Goal: Information Seeking & Learning: Find specific fact

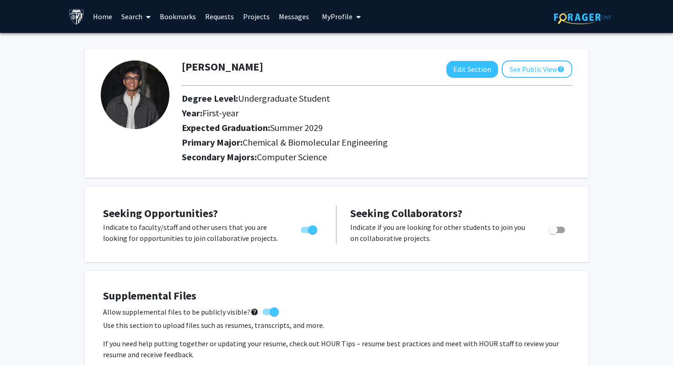
click at [209, 16] on link "Requests" at bounding box center [220, 16] width 38 height 32
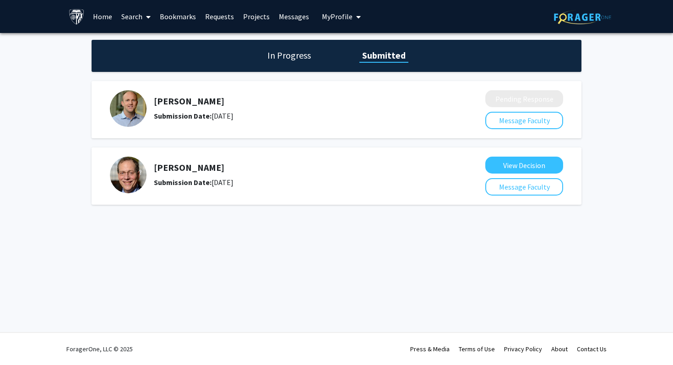
click at [134, 18] on link "Search" at bounding box center [136, 16] width 38 height 32
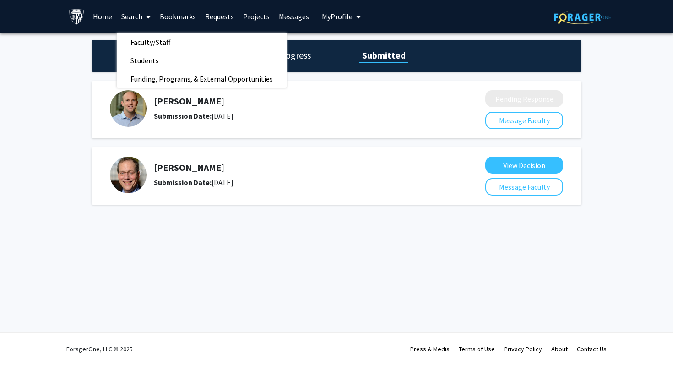
click at [572, 167] on div "[PERSON_NAME] Submission Date: [DATE] View Decision Message Faculty" at bounding box center [337, 175] width 490 height 57
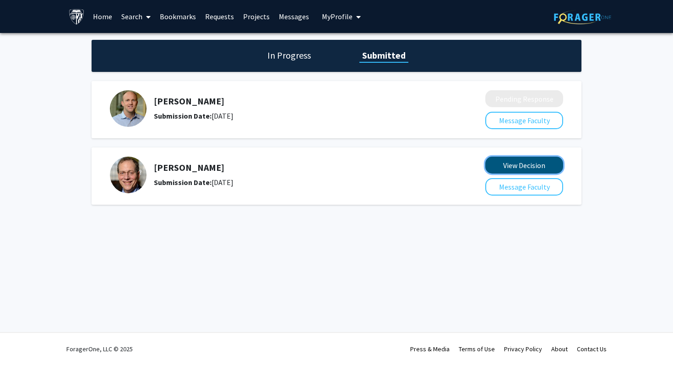
click at [544, 167] on button "View Decision" at bounding box center [524, 165] width 78 height 17
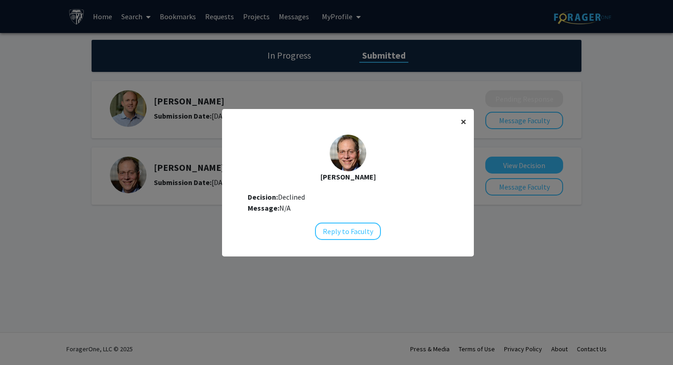
click at [464, 125] on span "×" at bounding box center [464, 121] width 6 height 14
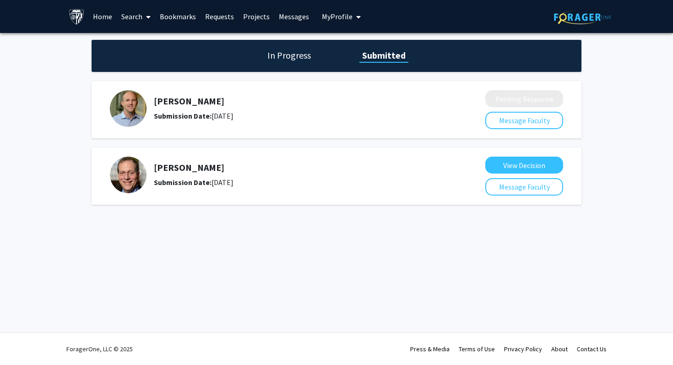
click at [143, 11] on span at bounding box center [146, 17] width 8 height 32
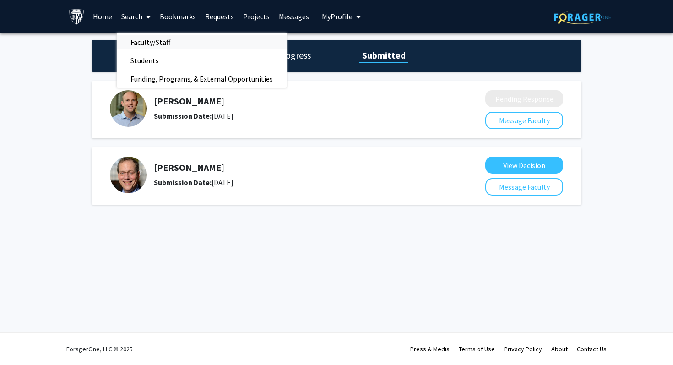
click at [193, 42] on link "Faculty/Staff" at bounding box center [202, 42] width 170 height 14
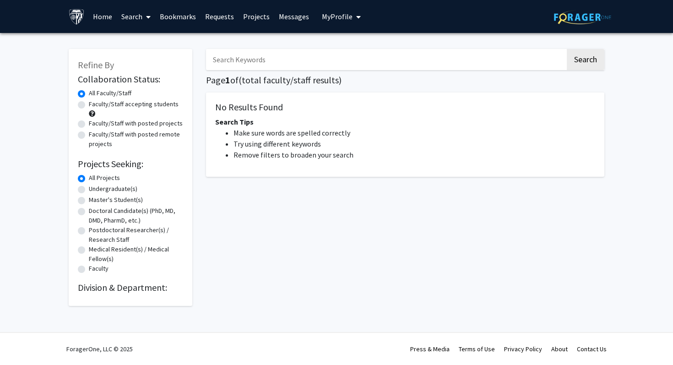
click at [261, 51] on input "Search Keywords" at bounding box center [386, 59] width 360 height 21
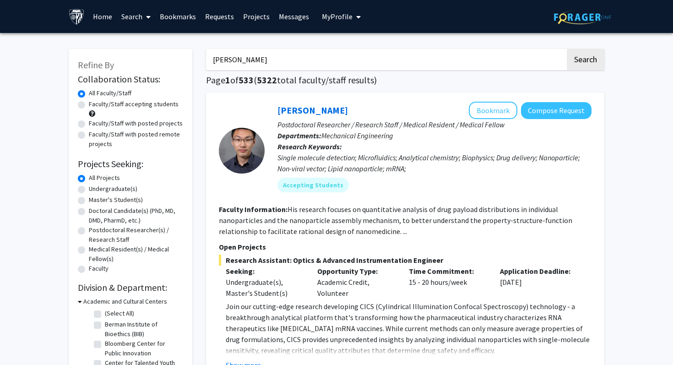
type input "[PERSON_NAME]"
click at [567, 49] on button "Search" at bounding box center [586, 59] width 38 height 21
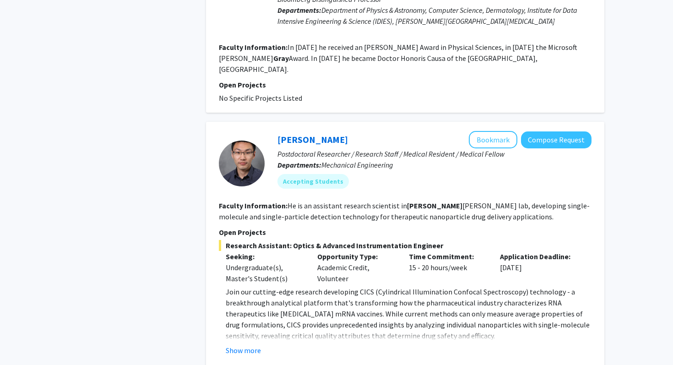
scroll to position [1060, 0]
